Goal: Task Accomplishment & Management: Use online tool/utility

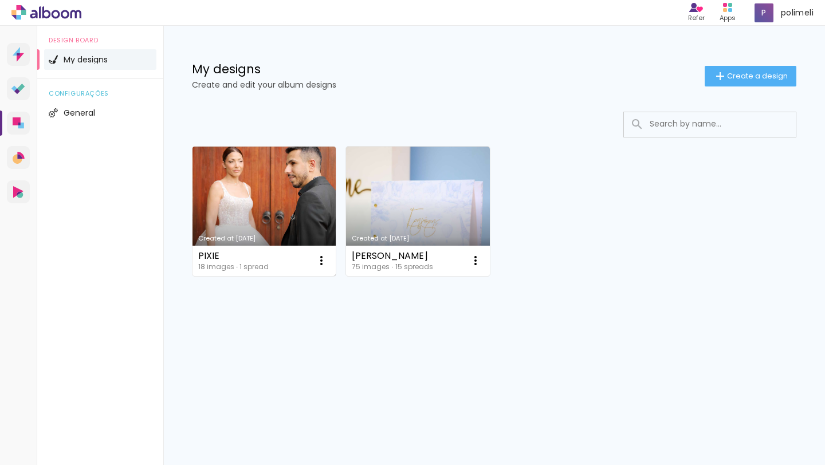
click at [271, 185] on link "Created at [DATE]" at bounding box center [263, 211] width 143 height 129
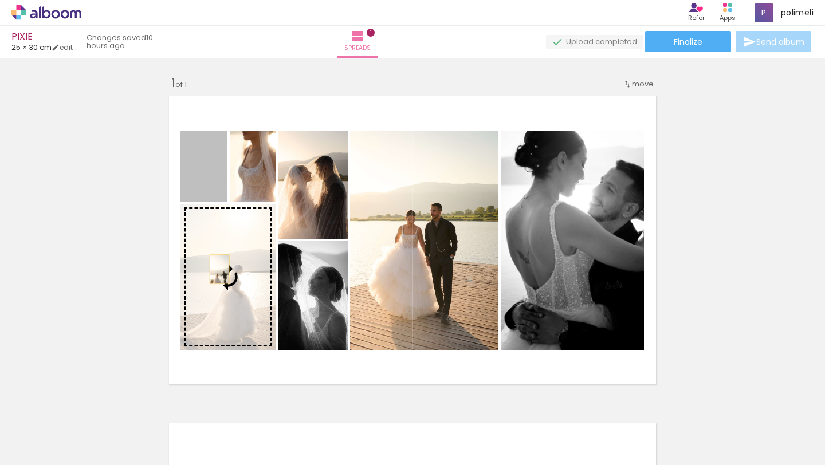
drag, startPoint x: 211, startPoint y: 186, endPoint x: 219, endPoint y: 269, distance: 83.4
click at [0, 0] on slot at bounding box center [0, 0] width 0 height 0
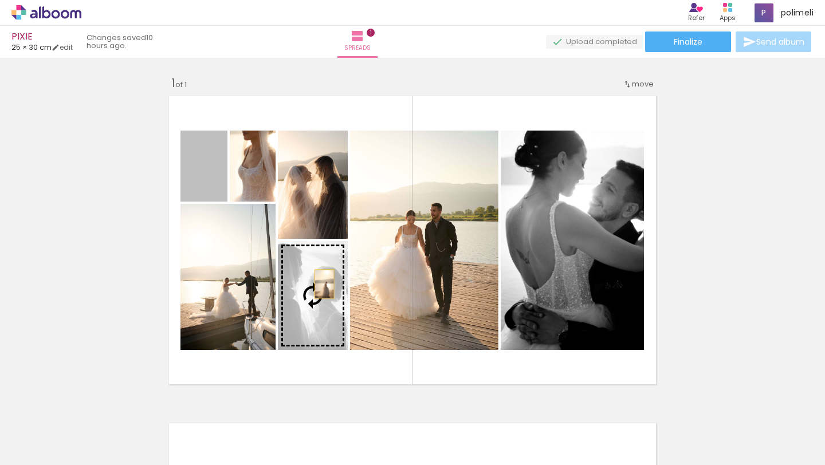
drag, startPoint x: 207, startPoint y: 180, endPoint x: 324, endPoint y: 284, distance: 156.6
click at [0, 0] on slot at bounding box center [0, 0] width 0 height 0
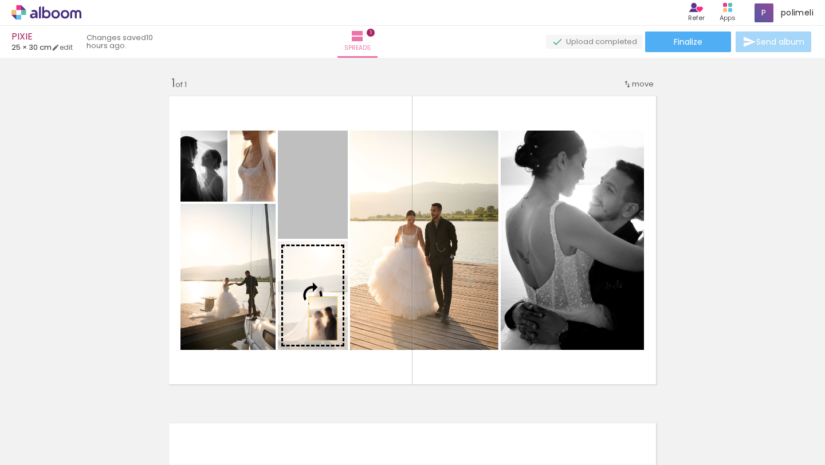
drag, startPoint x: 317, startPoint y: 200, endPoint x: 323, endPoint y: 318, distance: 118.2
click at [0, 0] on slot at bounding box center [0, 0] width 0 height 0
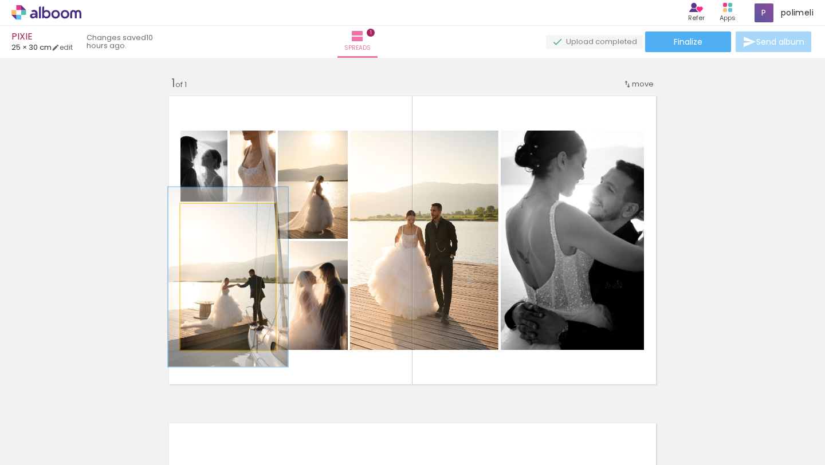
drag, startPoint x: 211, startPoint y: 211, endPoint x: 219, endPoint y: 214, distance: 9.1
type paper-slider "123"
click at [220, 214] on div at bounding box center [216, 216] width 18 height 18
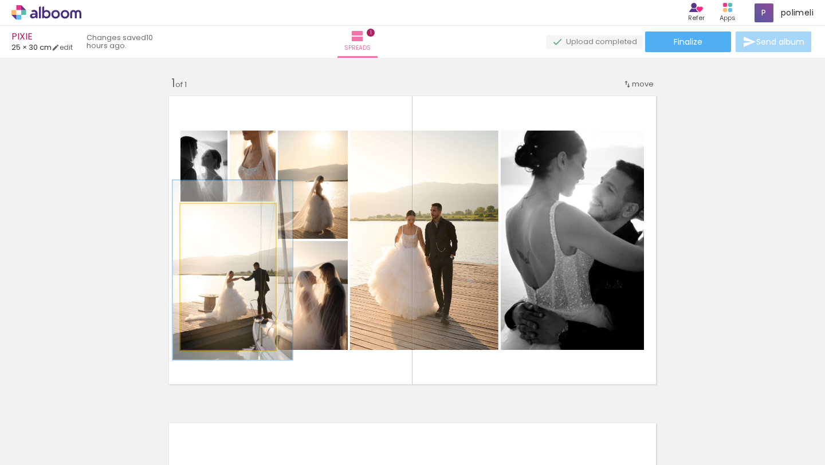
drag, startPoint x: 234, startPoint y: 274, endPoint x: 238, endPoint y: 267, distance: 8.3
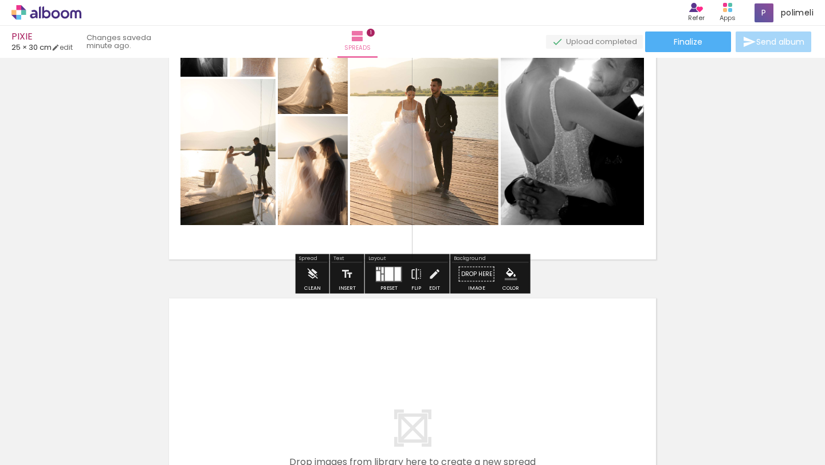
scroll to position [135, 0]
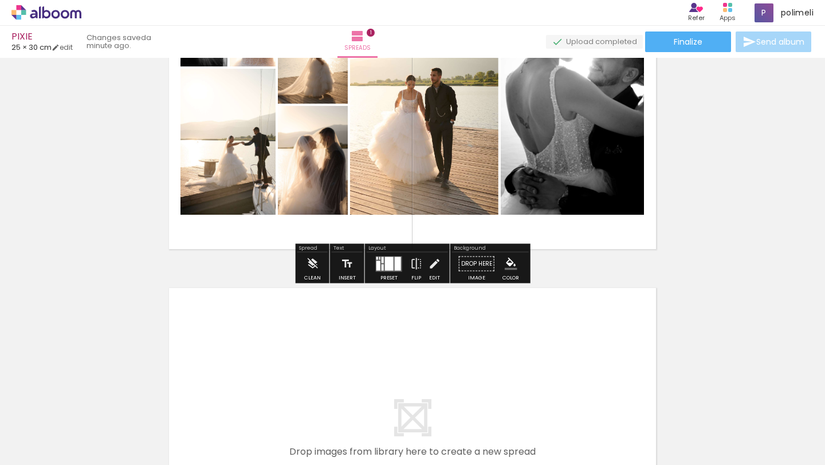
click at [85, 400] on iron-icon at bounding box center [79, 403] width 12 height 12
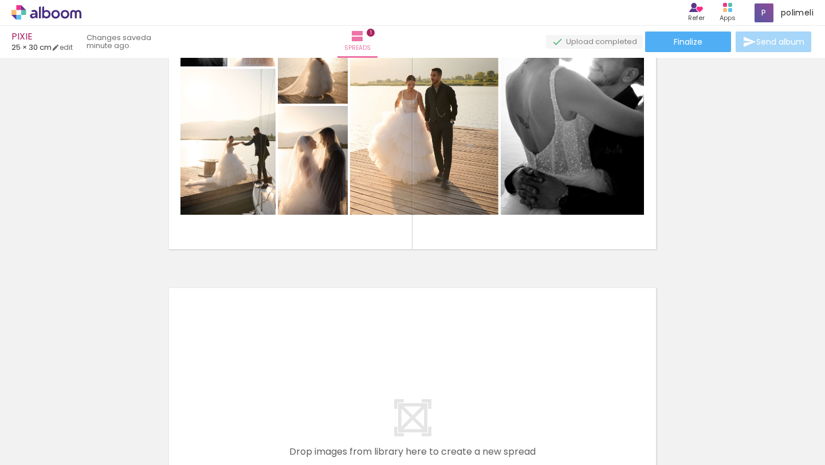
click at [85, 400] on iron-icon at bounding box center [79, 403] width 12 height 12
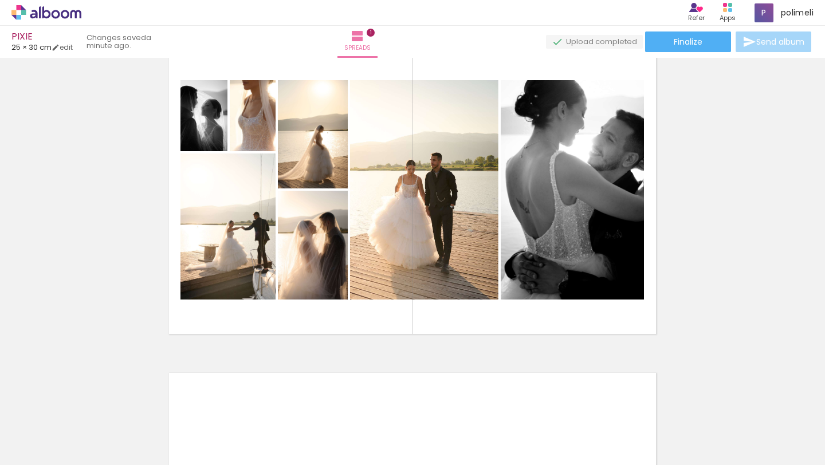
scroll to position [0, 0]
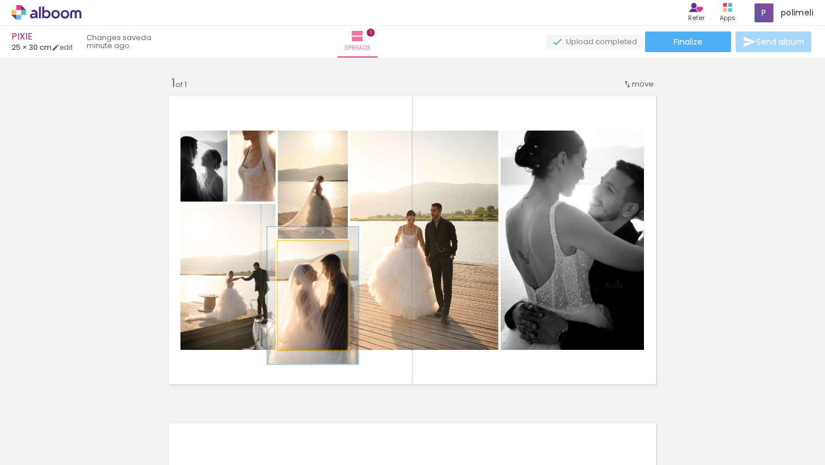
drag, startPoint x: 304, startPoint y: 252, endPoint x: 311, endPoint y: 253, distance: 7.0
type paper-slider "126"
click at [311, 253] on div at bounding box center [309, 253] width 10 height 10
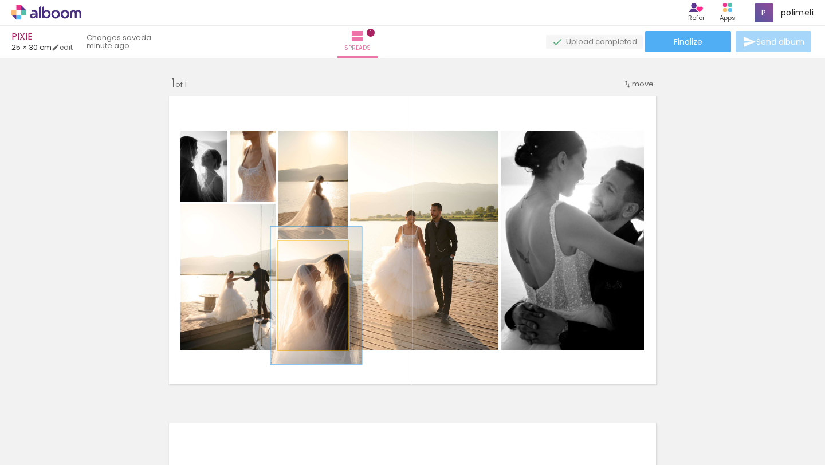
click at [340, 311] on div at bounding box center [316, 295] width 91 height 137
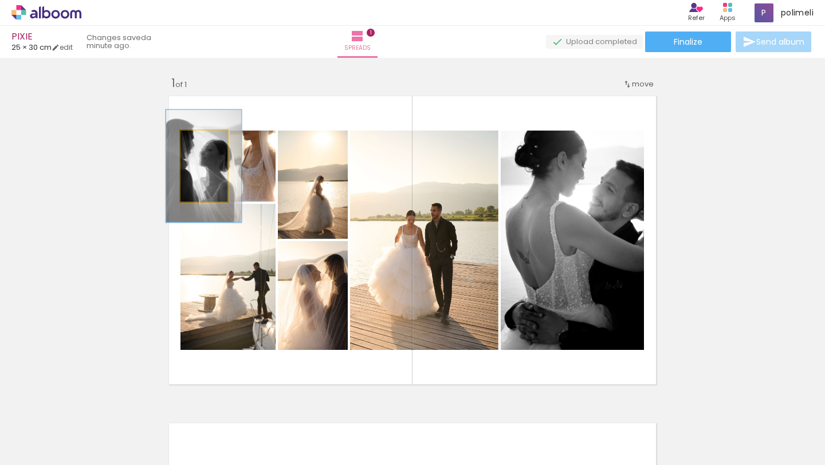
type paper-slider "158"
click at [204, 143] on div at bounding box center [205, 142] width 10 height 10
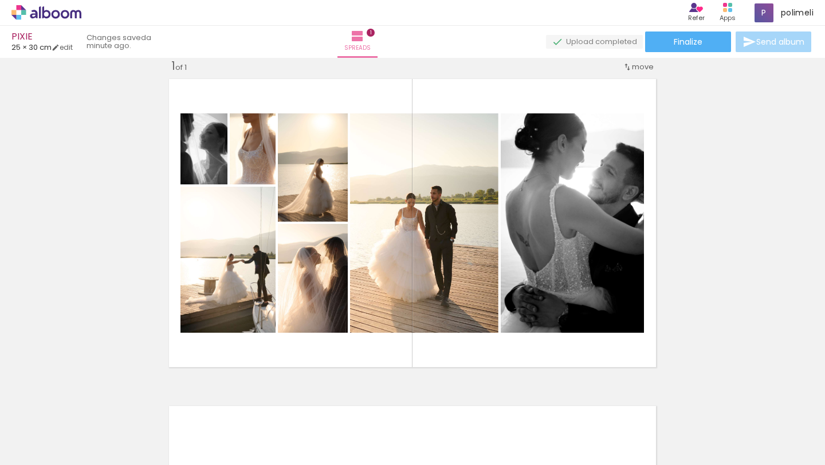
scroll to position [15, 0]
